Goal: Transaction & Acquisition: Subscribe to service/newsletter

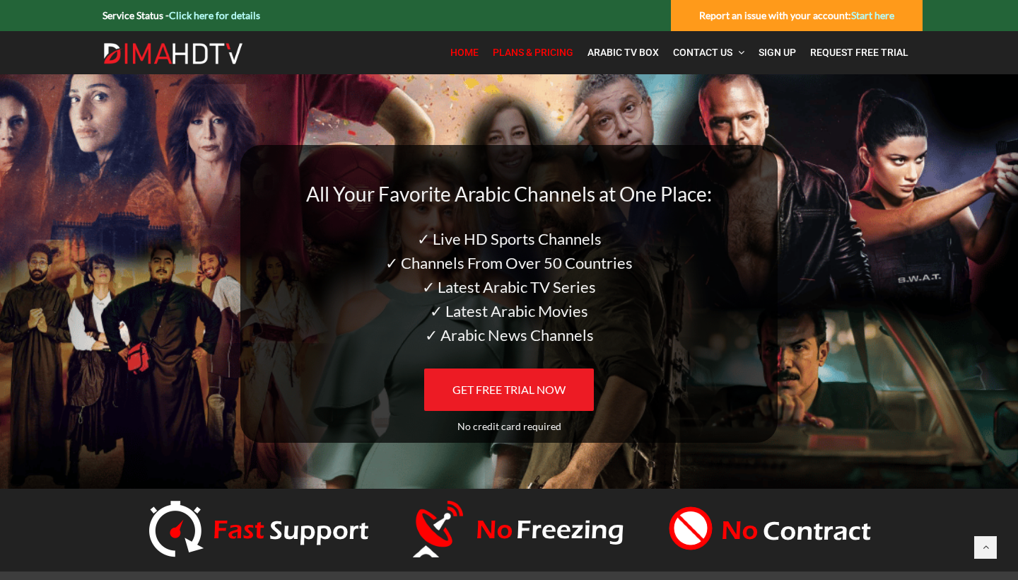
click at [548, 59] on link "Plans & Pricing" at bounding box center [533, 52] width 95 height 29
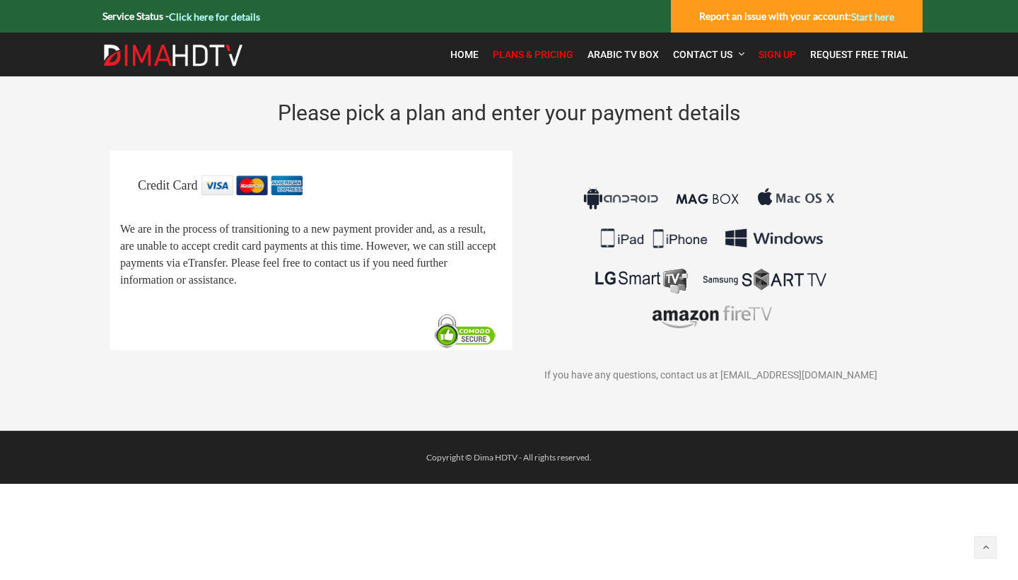
click at [688, 319] on img at bounding box center [710, 257] width 263 height 165
click at [472, 54] on span "Home" at bounding box center [464, 54] width 28 height 11
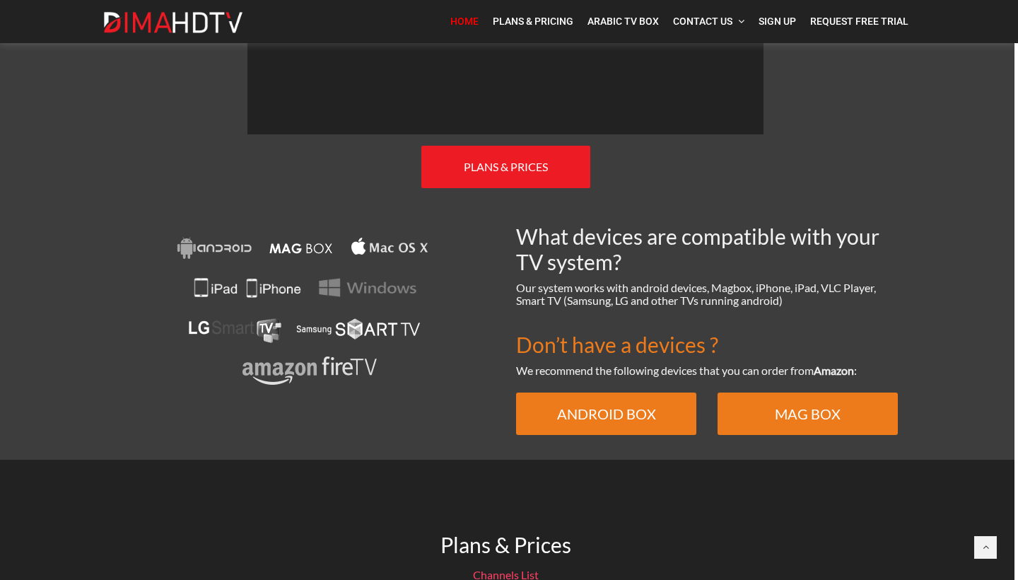
scroll to position [893, 4]
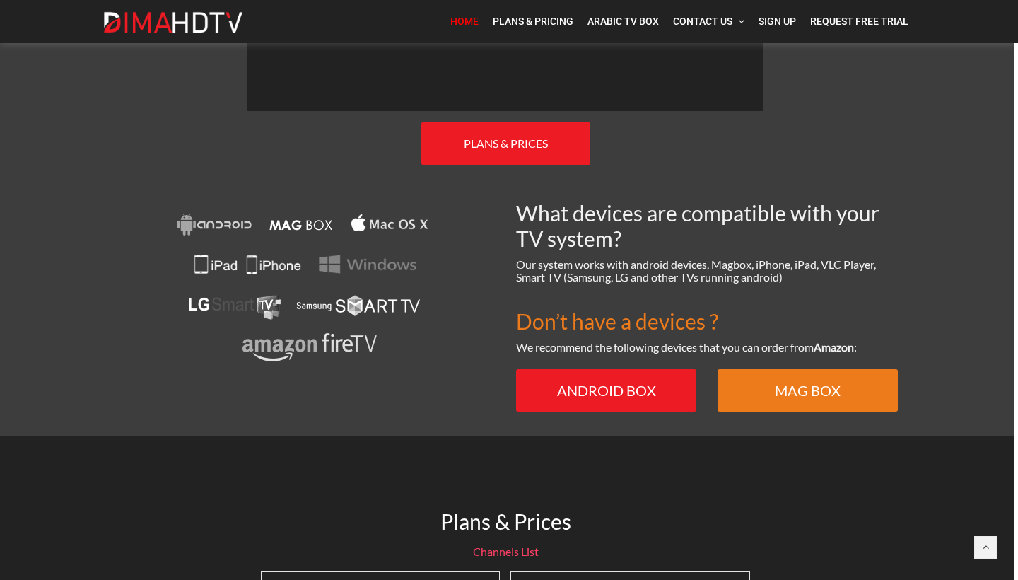
click at [653, 382] on span "ANDROID BOX" at bounding box center [606, 390] width 99 height 17
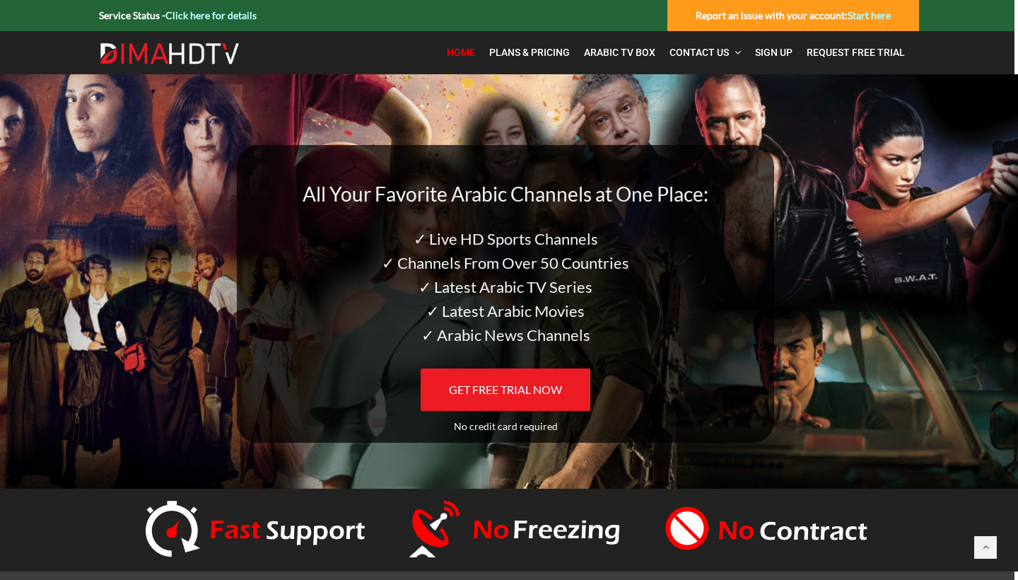
scroll to position [0, 4]
click at [623, 52] on span "Arabic TV Box" at bounding box center [619, 52] width 71 height 11
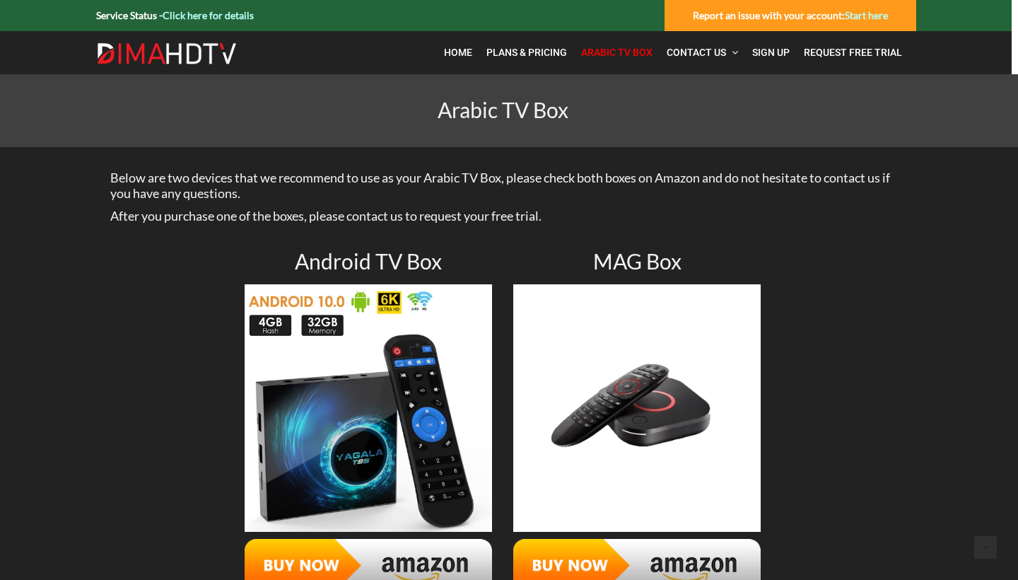
scroll to position [0, 6]
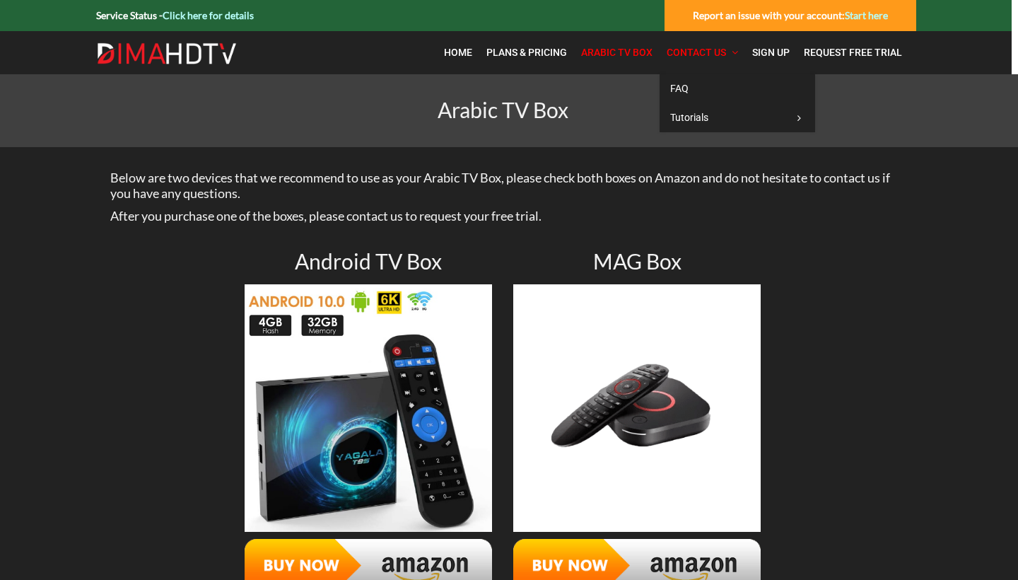
click at [690, 52] on span "Contact Us" at bounding box center [696, 52] width 59 height 11
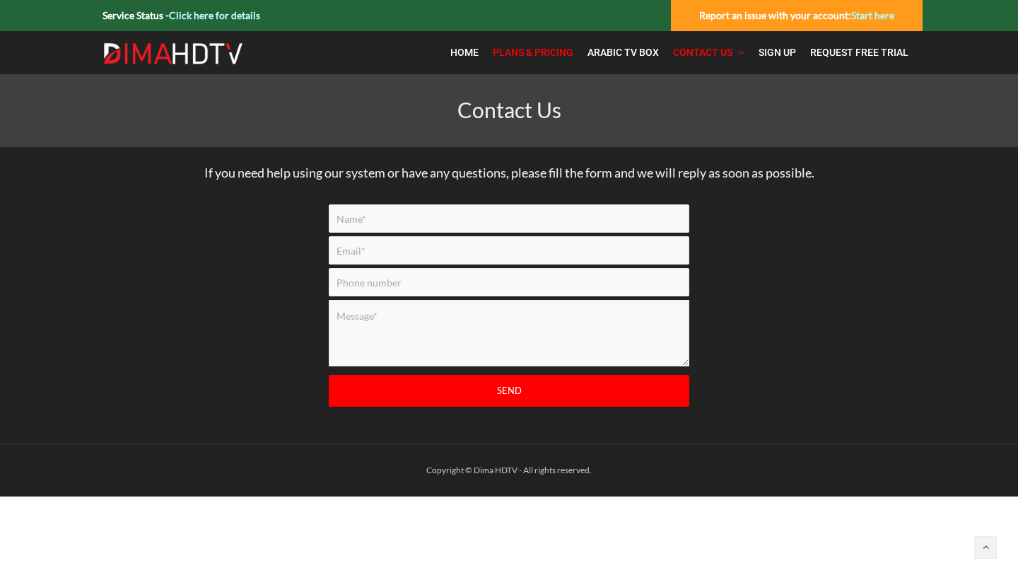
click at [554, 59] on link "Plans & Pricing" at bounding box center [533, 52] width 95 height 29
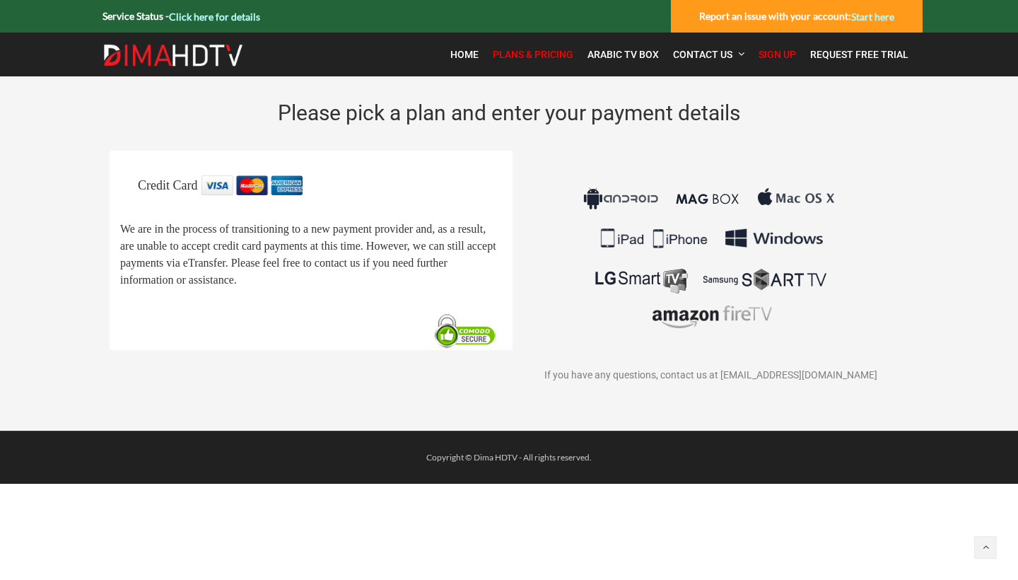
click at [693, 300] on img at bounding box center [710, 257] width 263 height 165
click at [852, 190] on figure at bounding box center [711, 257] width 382 height 165
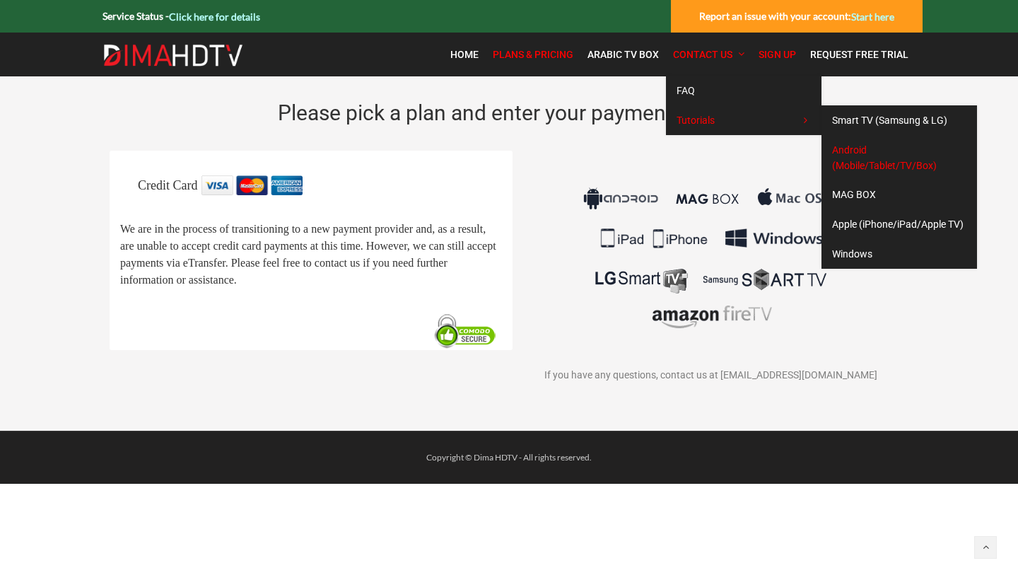
click at [852, 163] on span "Android (Mobile/Tablet/TV/Box)" at bounding box center [884, 157] width 105 height 27
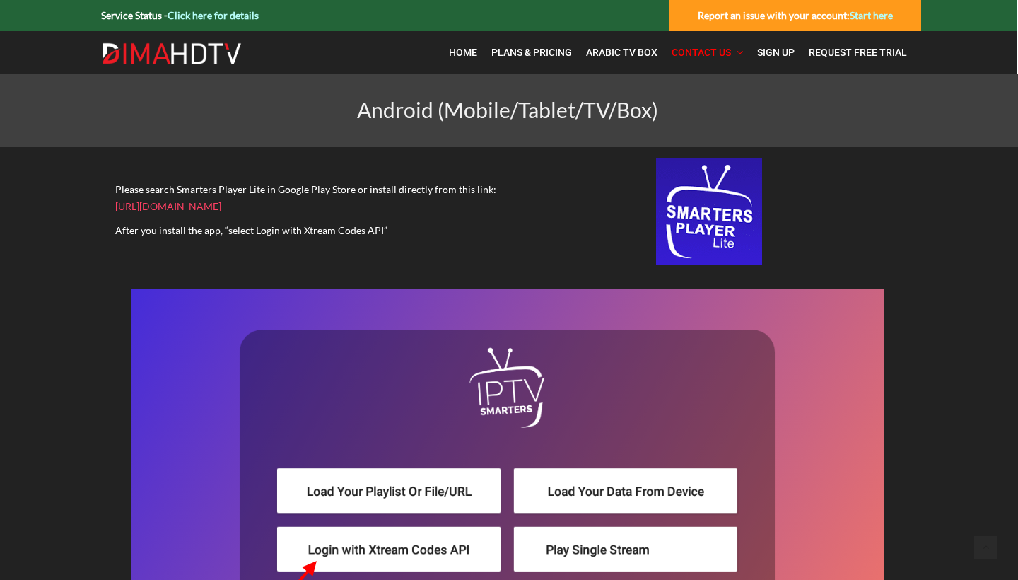
scroll to position [0, 1]
click at [844, 51] on span "Request Free Trial" at bounding box center [858, 52] width 98 height 11
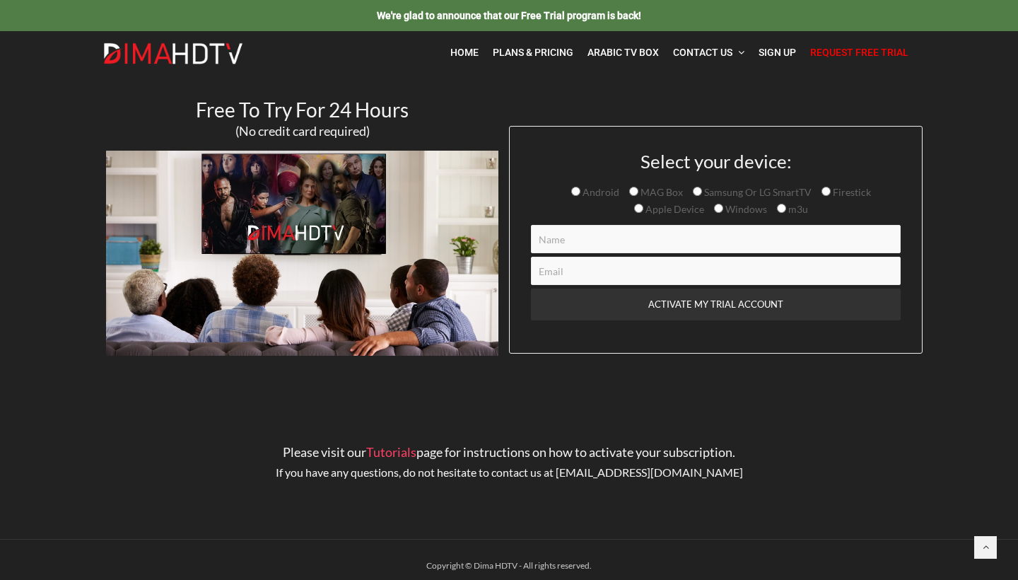
click at [822, 192] on input "Firestick" at bounding box center [826, 191] width 9 height 9
radio input "true"
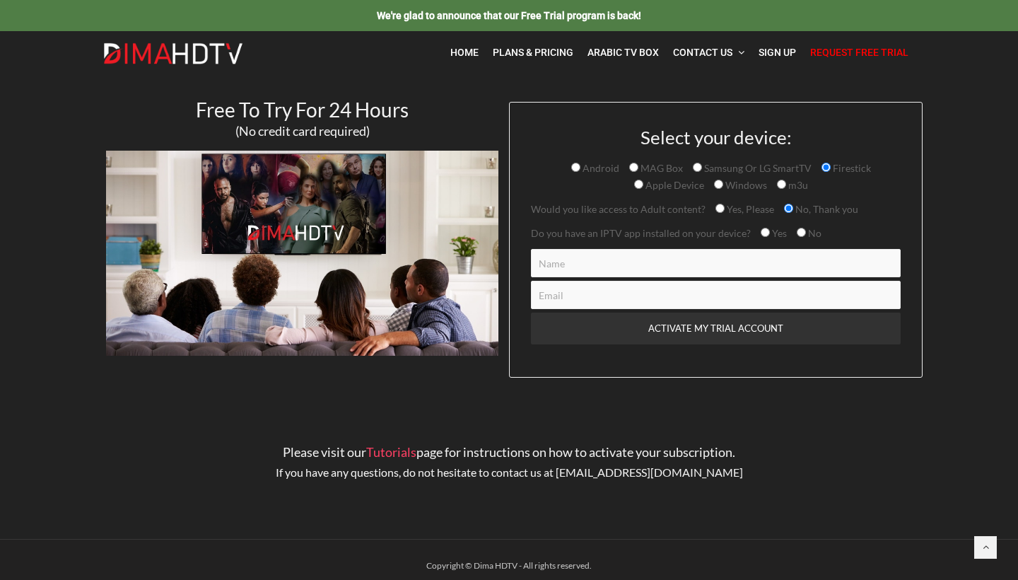
click at [764, 240] on span "Yes" at bounding box center [774, 233] width 26 height 17
click at [761, 236] on input "Yes" at bounding box center [765, 232] width 9 height 9
radio input "true"
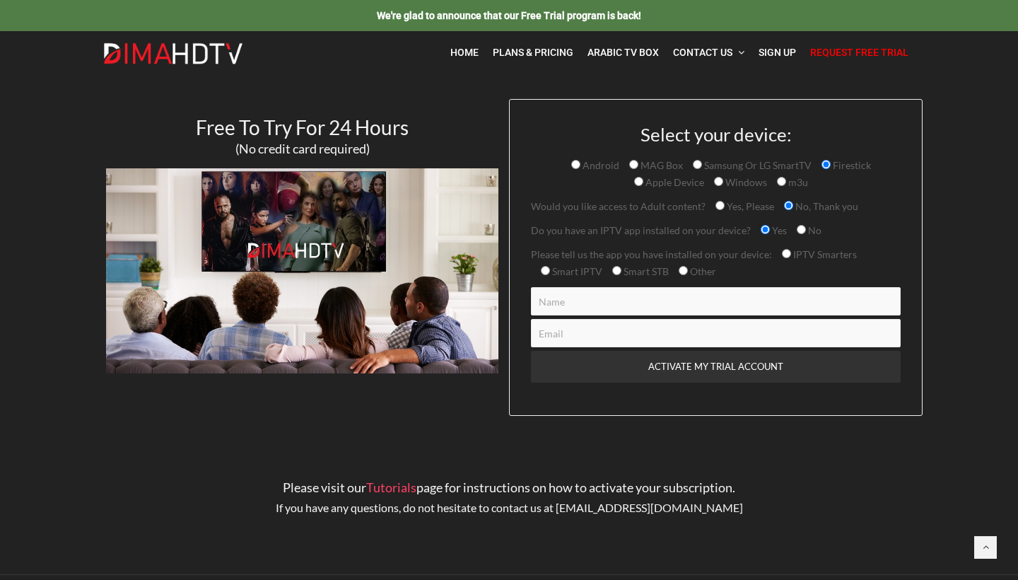
click at [782, 255] on input "IPTV Smarters" at bounding box center [786, 253] width 9 height 9
radio input "true"
click at [732, 299] on input "Contact form" at bounding box center [716, 301] width 370 height 28
type input "mustafa musa"
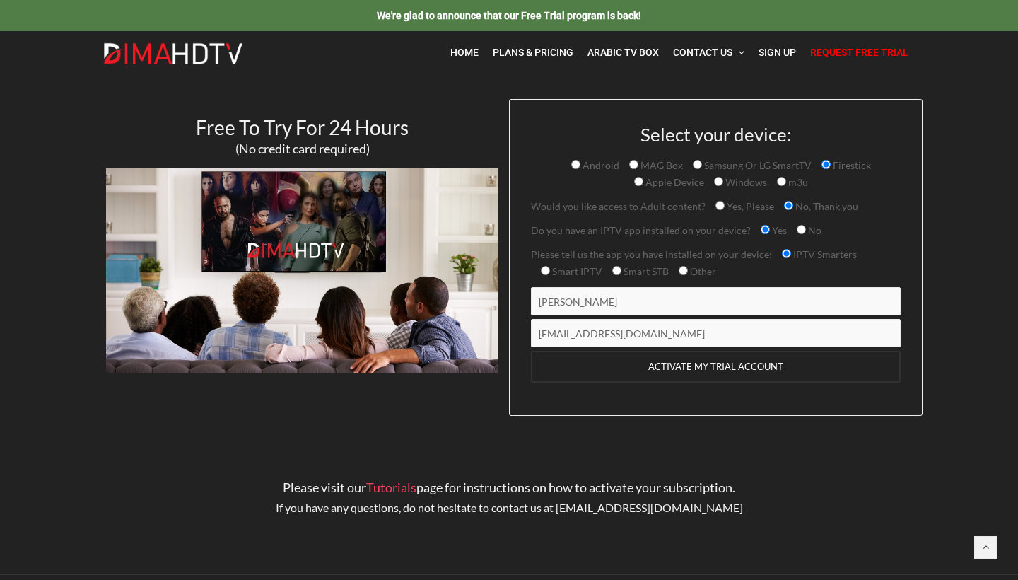
type input "musam1969@yahoo.com"
click at [718, 371] on input "ACTIVATE MY TRIAL ACCOUNT" at bounding box center [716, 367] width 370 height 32
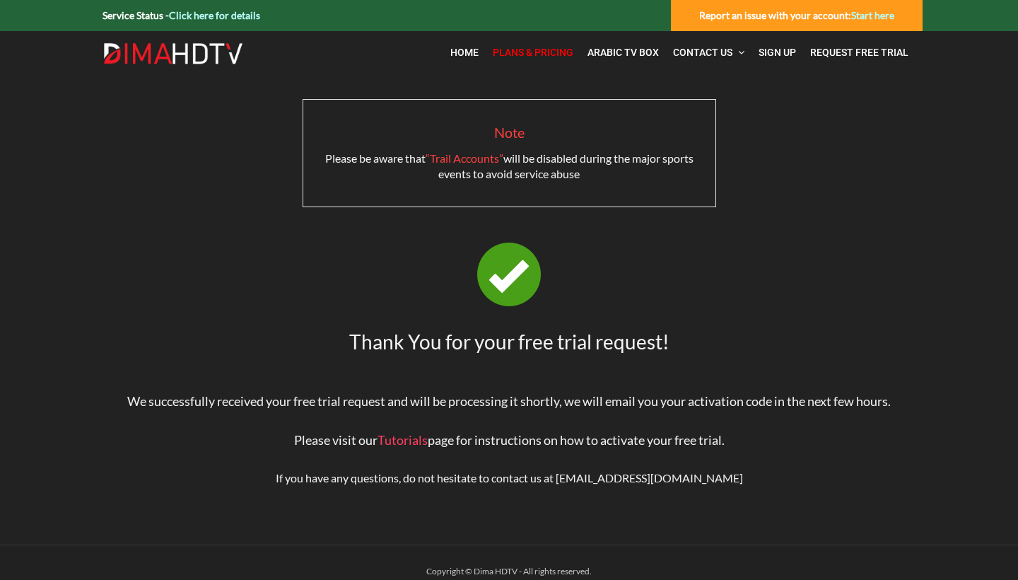
click at [518, 49] on span "Plans & Pricing" at bounding box center [533, 52] width 81 height 11
